Goal: Navigation & Orientation: Find specific page/section

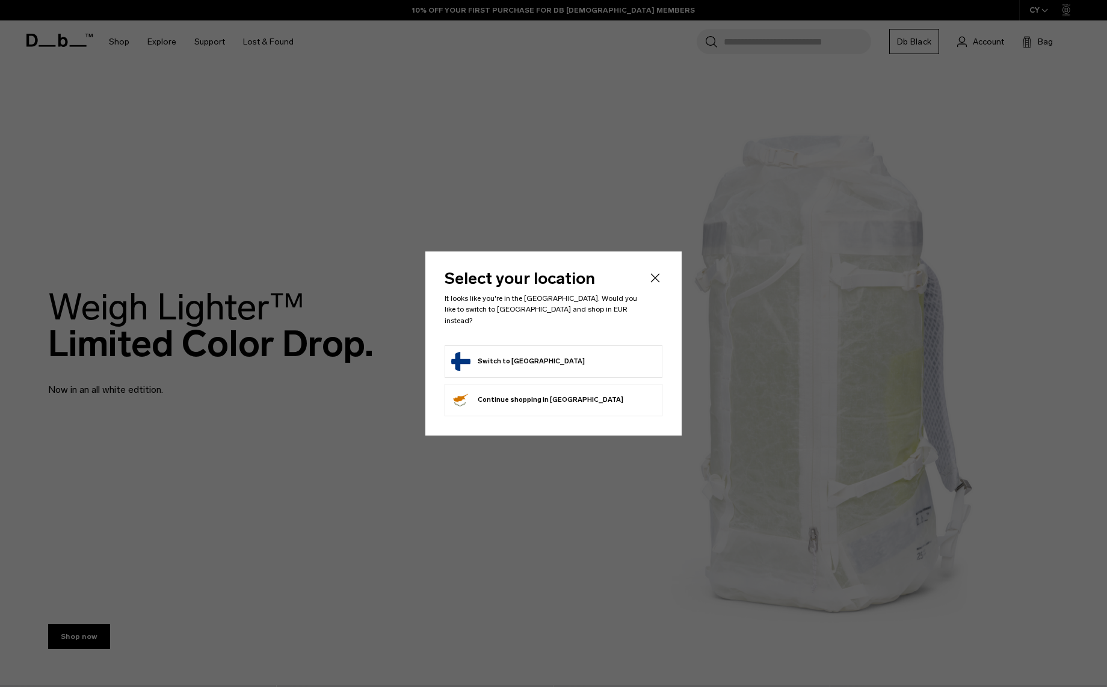
click at [507, 352] on button "Switch to Finland" at bounding box center [518, 361] width 134 height 19
click at [521, 357] on button "Switch to Finland" at bounding box center [518, 361] width 134 height 19
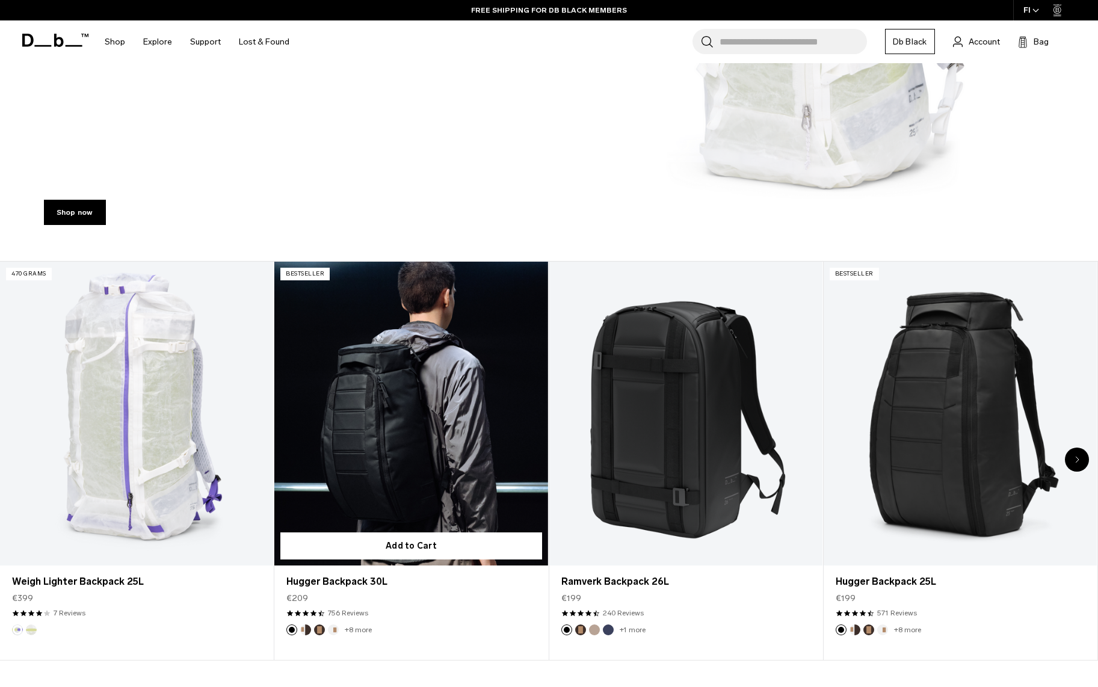
scroll to position [420, 0]
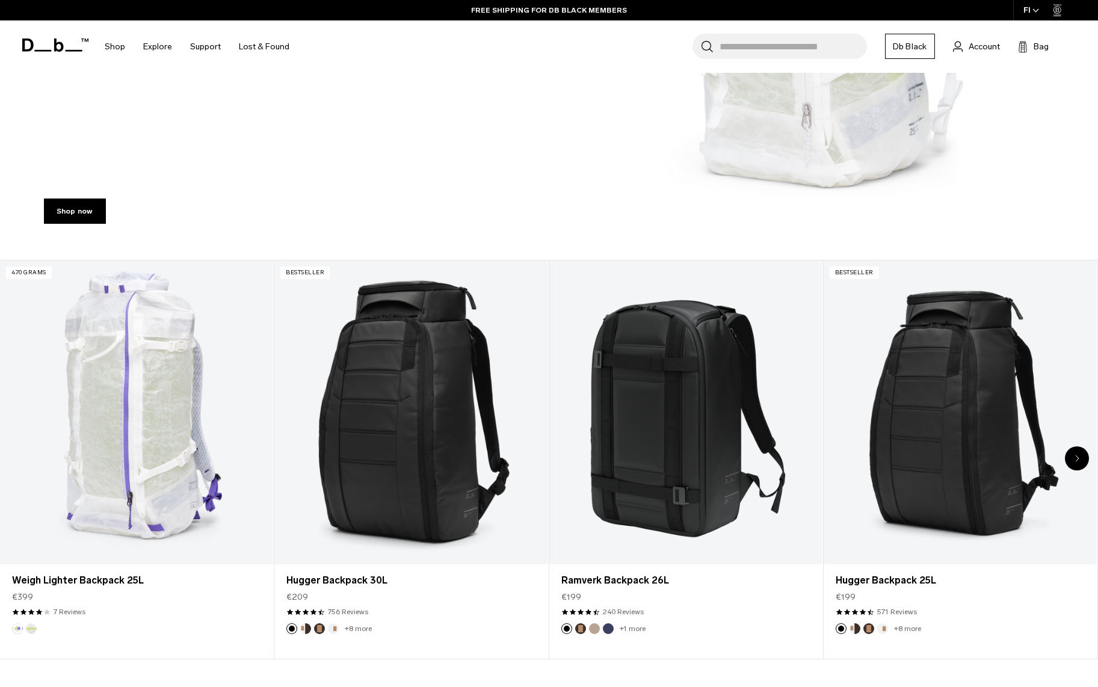
click at [1072, 464] on div "Next slide" at bounding box center [1076, 458] width 24 height 24
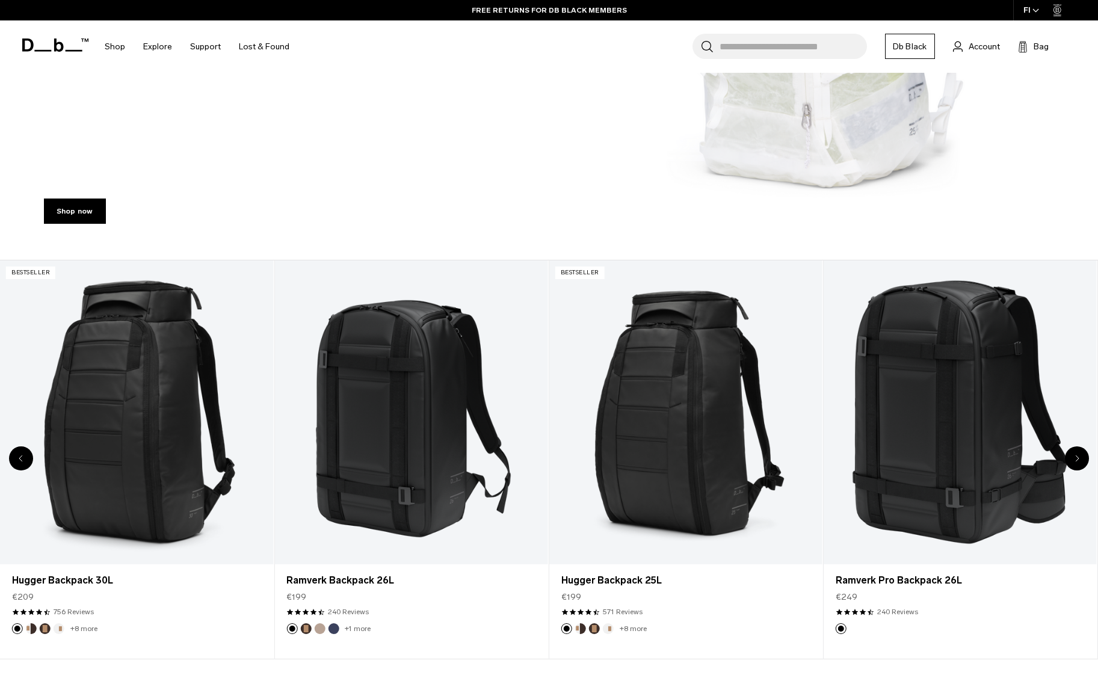
click at [1072, 464] on div "Next slide" at bounding box center [1076, 458] width 24 height 24
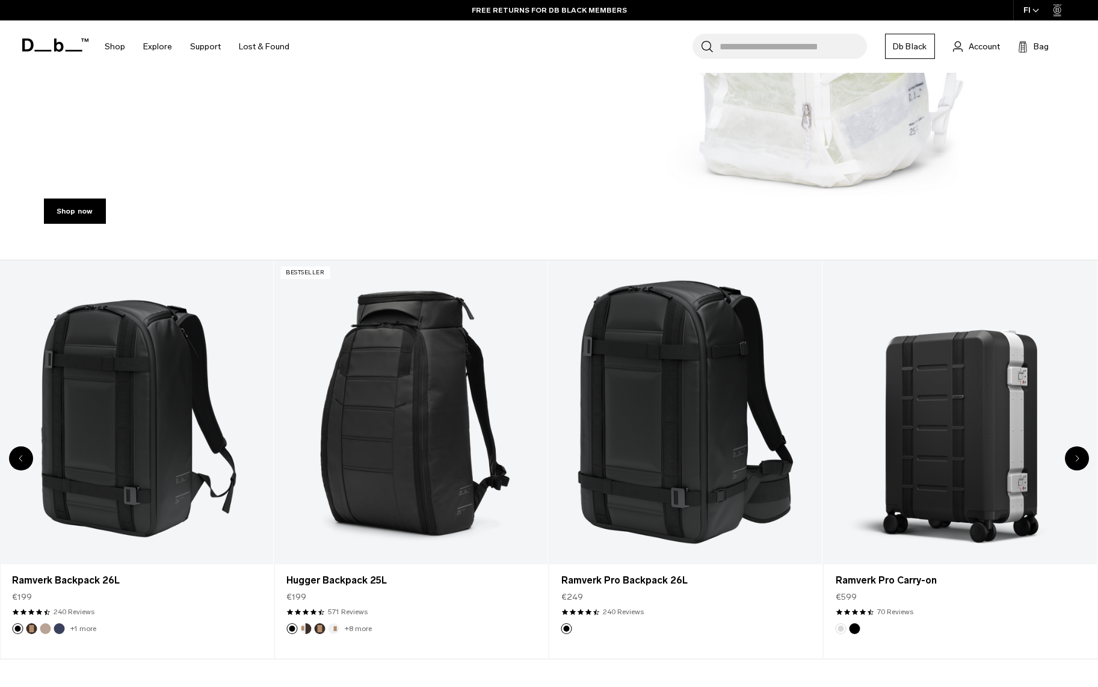
click at [1072, 464] on div "Next slide" at bounding box center [1076, 458] width 24 height 24
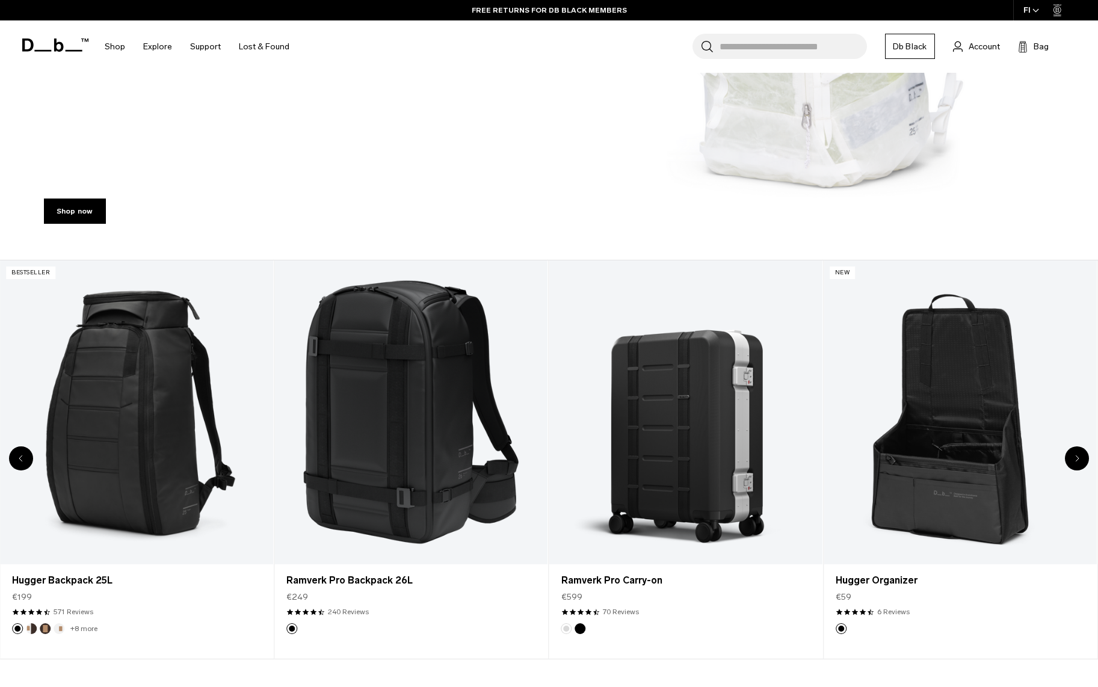
click at [1072, 464] on div "Next slide" at bounding box center [1076, 458] width 24 height 24
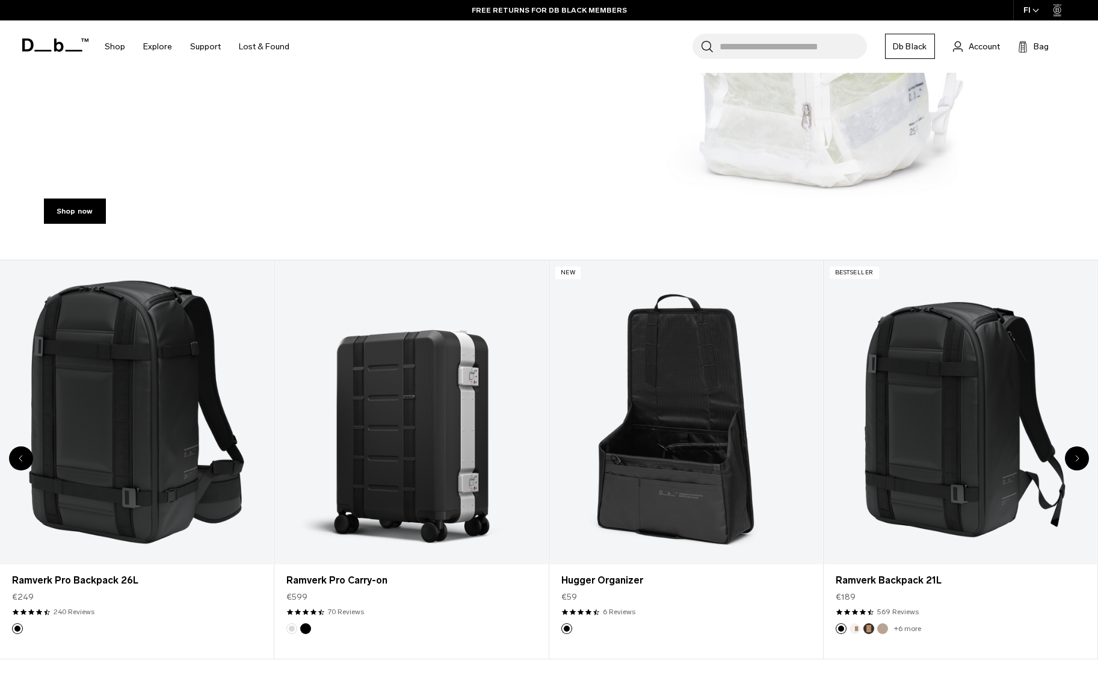
click at [1072, 464] on div "Next slide" at bounding box center [1076, 458] width 24 height 24
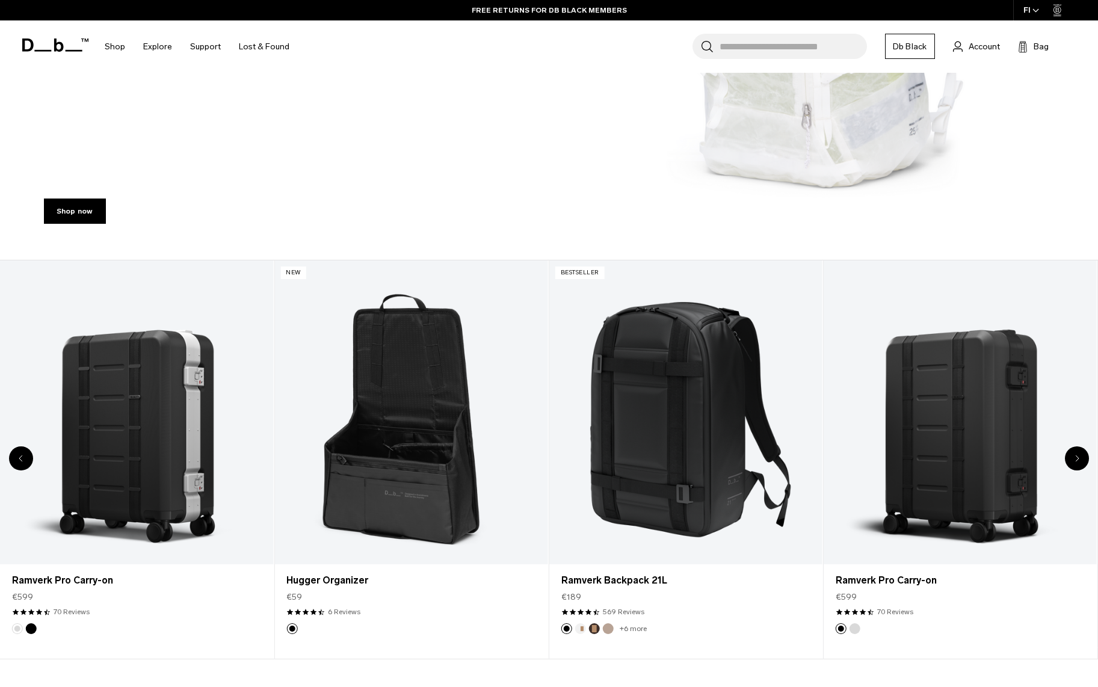
click at [1072, 464] on div "Next slide" at bounding box center [1076, 458] width 24 height 24
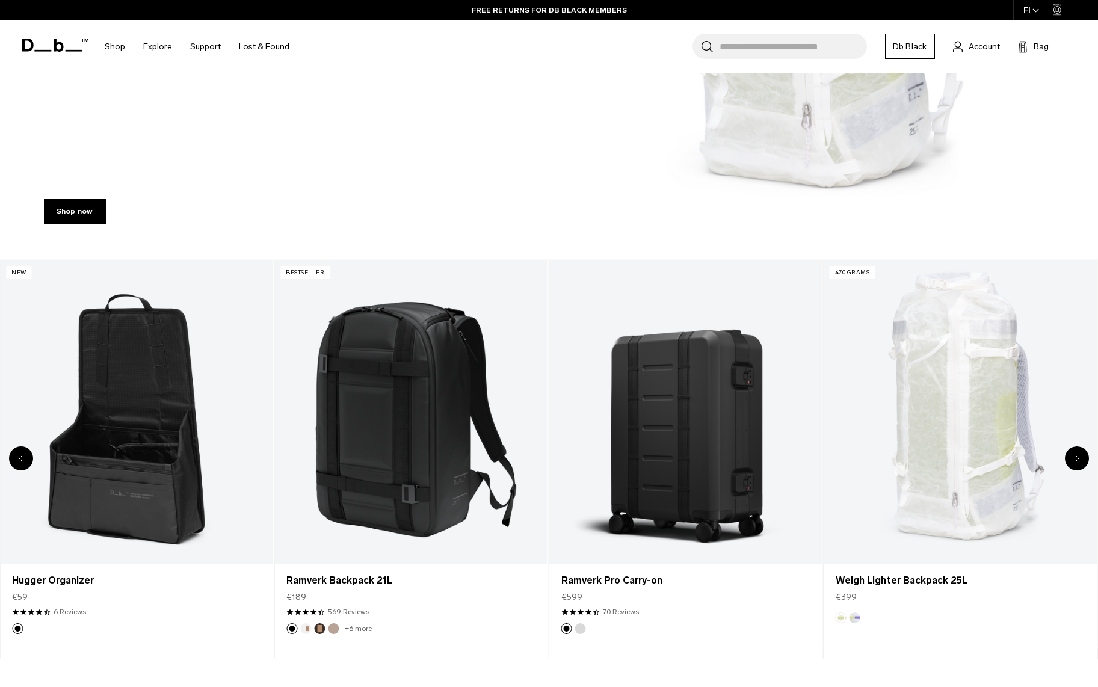
click at [1072, 464] on div "Next slide" at bounding box center [1076, 458] width 24 height 24
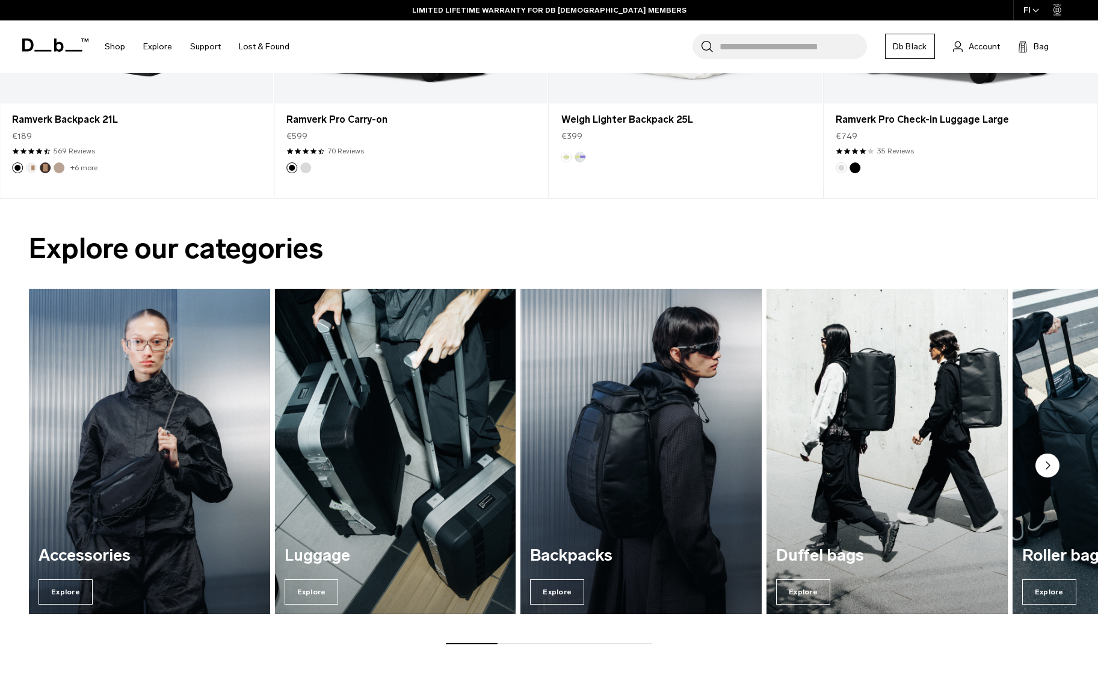
scroll to position [927, 0]
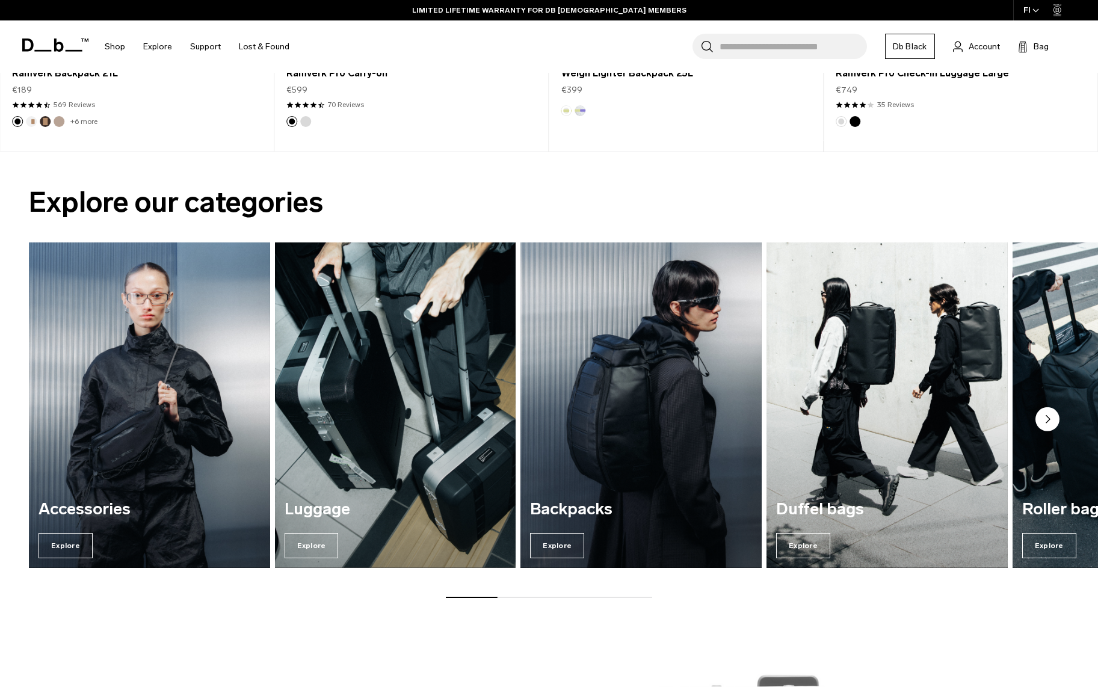
click at [1044, 419] on circle "Next slide" at bounding box center [1047, 419] width 24 height 24
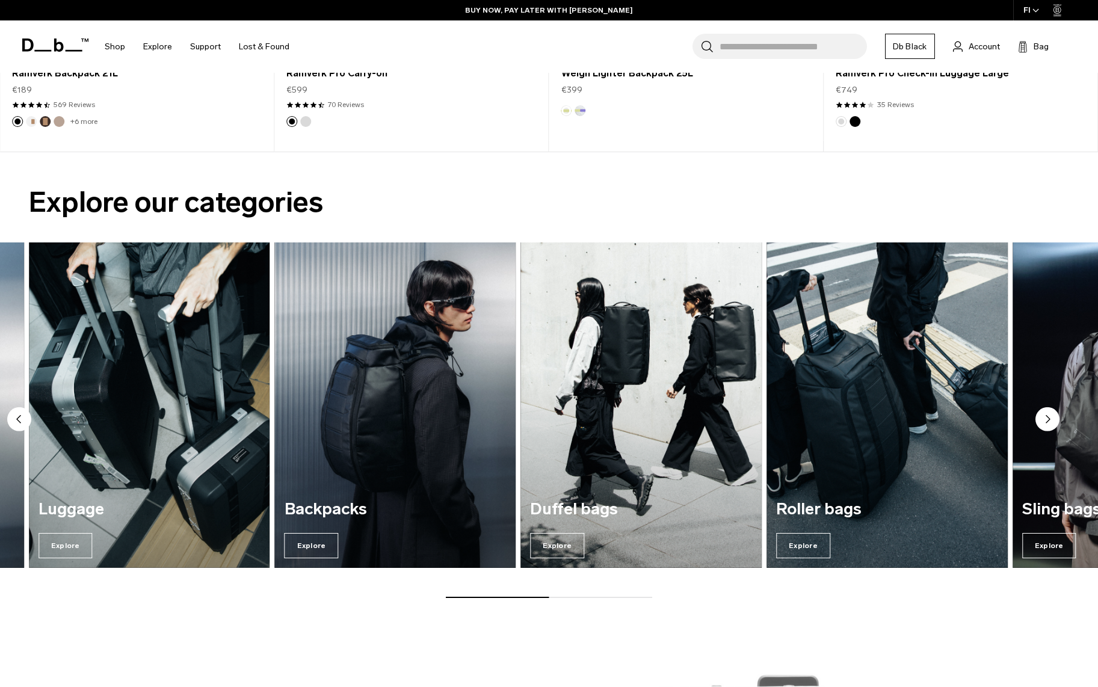
click at [1044, 419] on circle "Next slide" at bounding box center [1047, 419] width 24 height 24
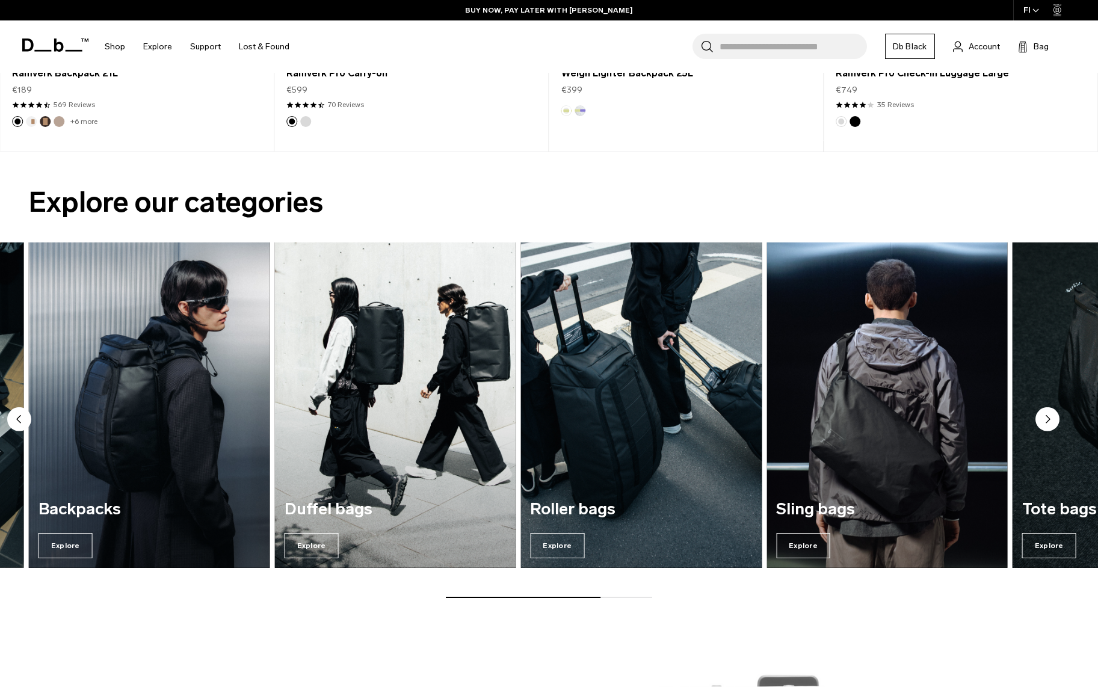
click at [1044, 419] on circle "Next slide" at bounding box center [1047, 419] width 24 height 24
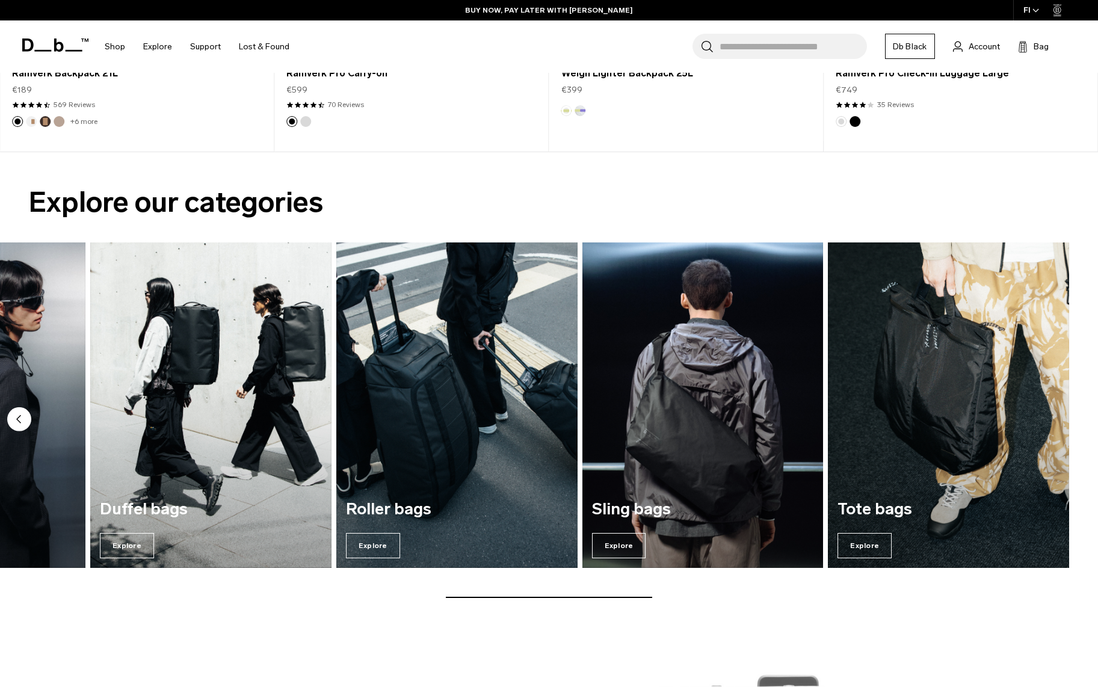
click at [1044, 419] on img "7 / 7" at bounding box center [948, 404] width 241 height 325
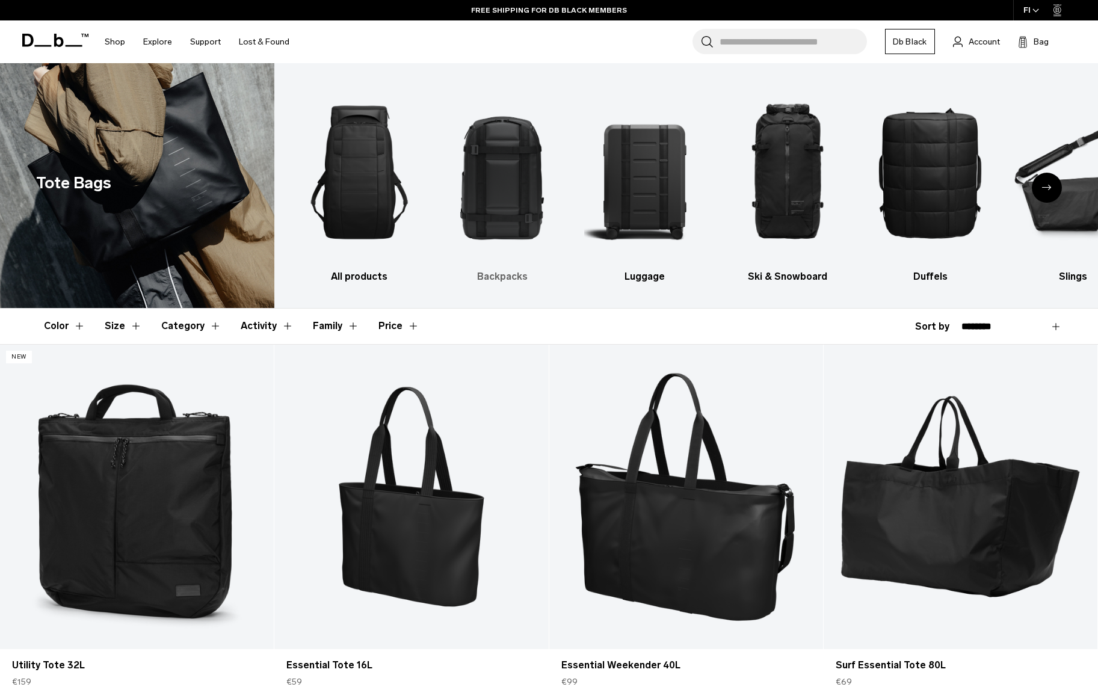
click at [499, 271] on h3 "Backpacks" at bounding box center [501, 276] width 121 height 14
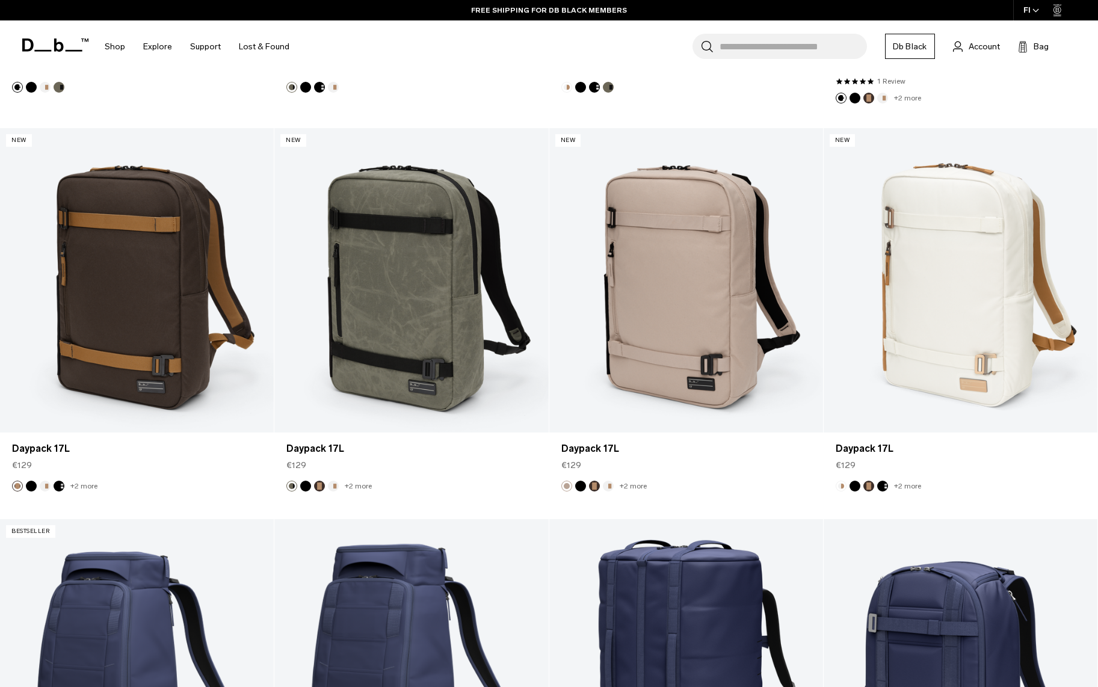
scroll to position [3231, 0]
